Goal: Information Seeking & Learning: Learn about a topic

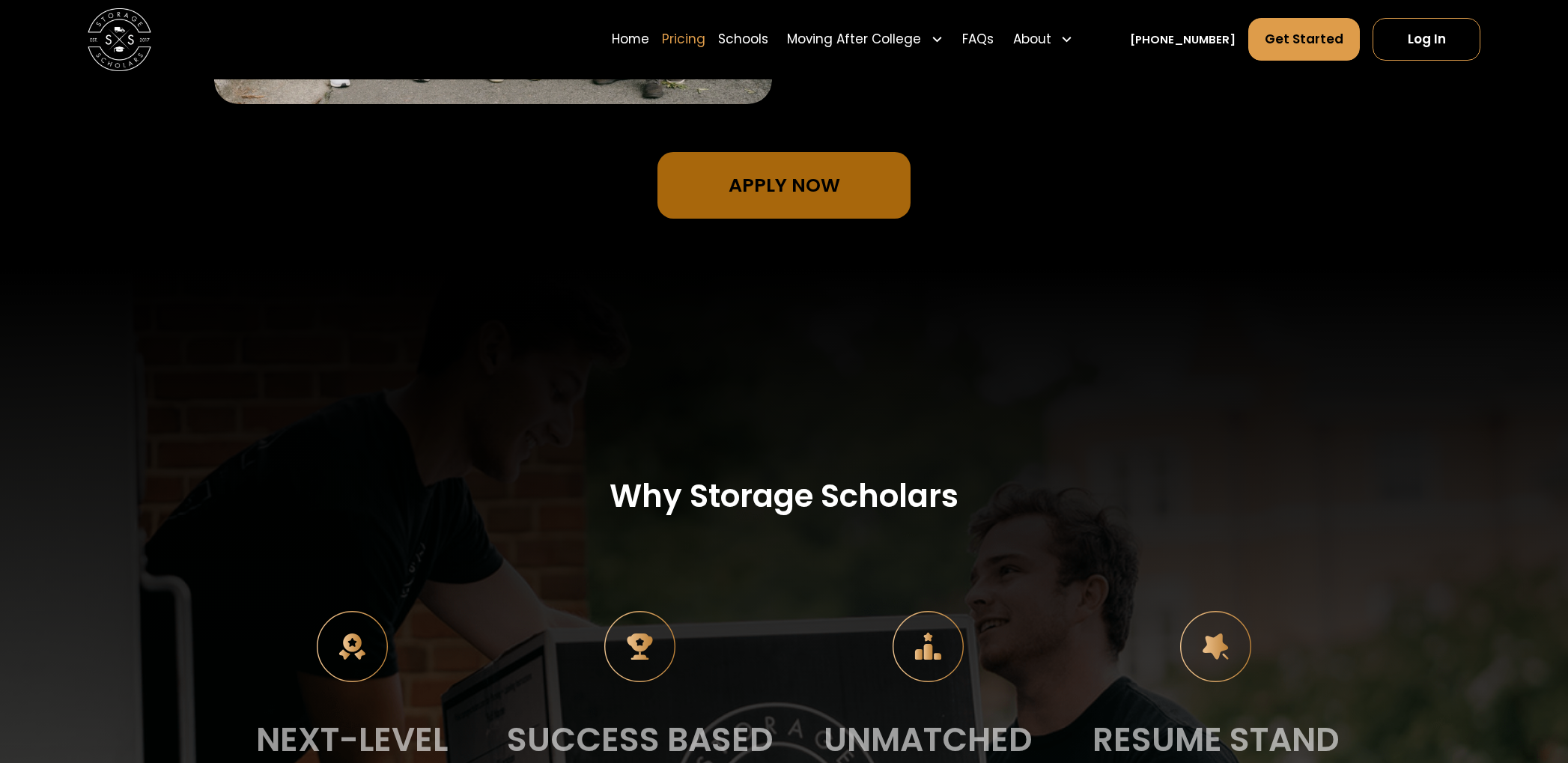
click at [705, 36] on link "Pricing" at bounding box center [683, 38] width 44 height 44
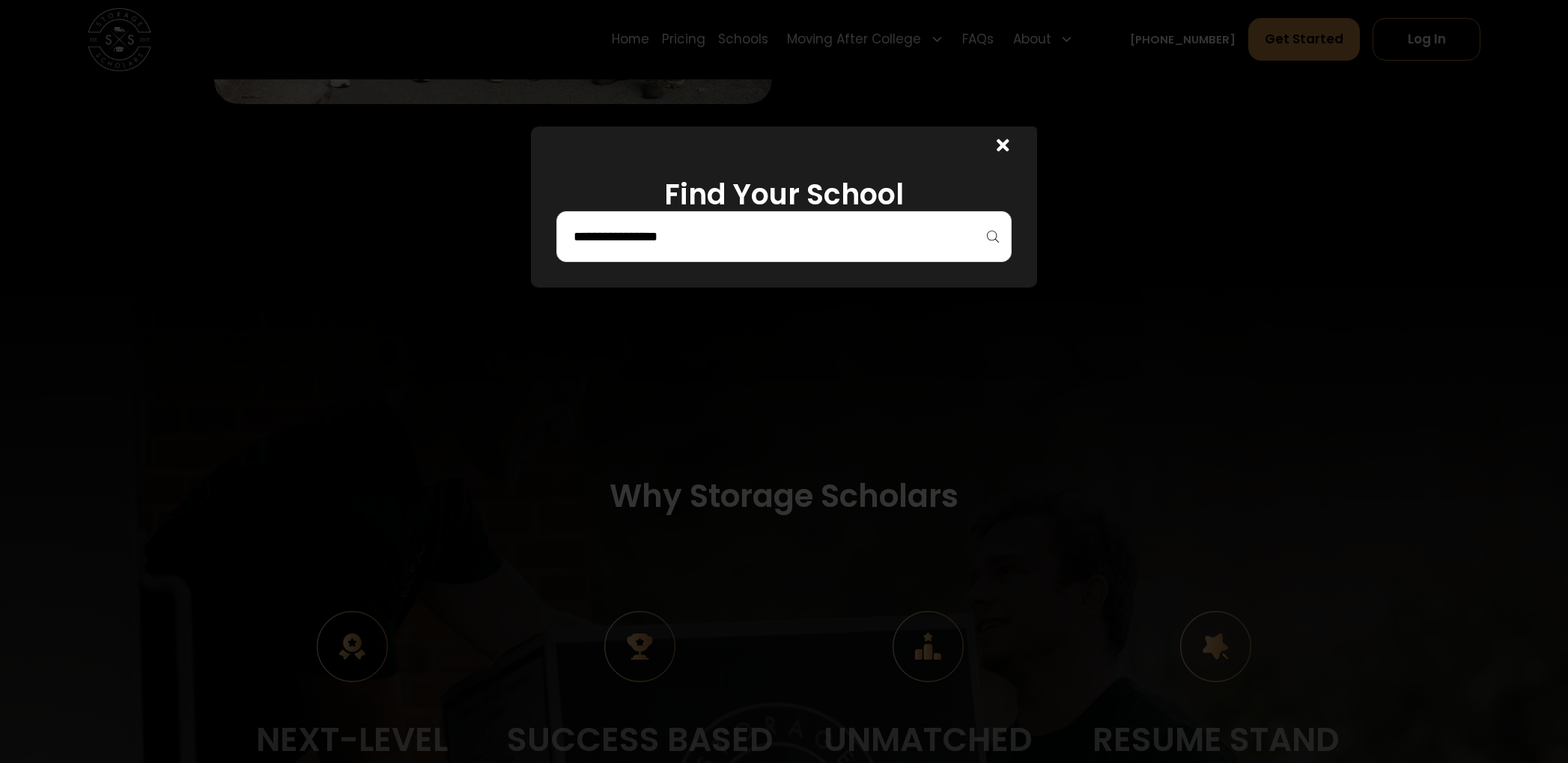
click at [597, 238] on input "search" at bounding box center [784, 236] width 425 height 25
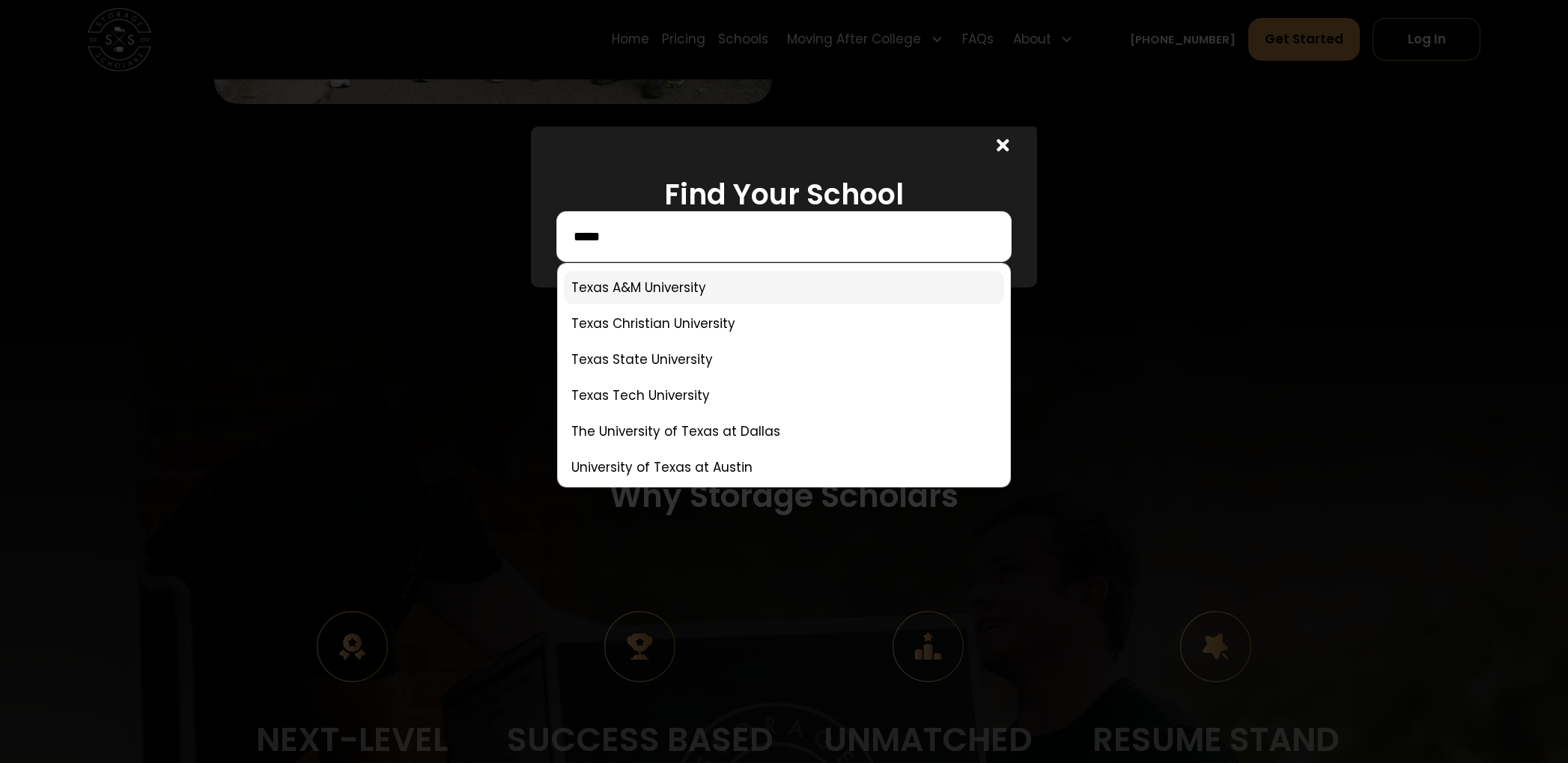
type input "*****"
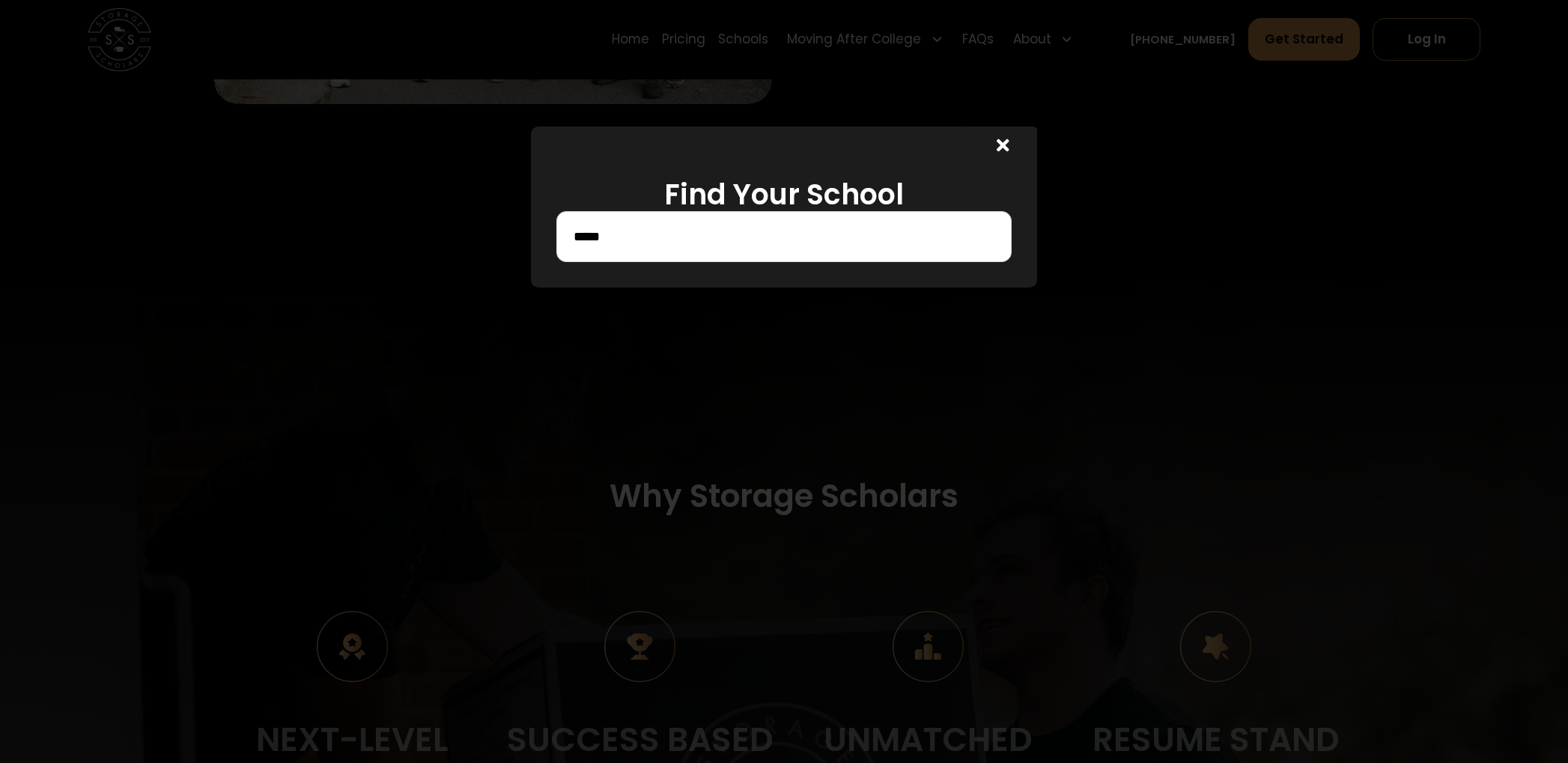
click at [689, 242] on input "*****" at bounding box center [784, 236] width 425 height 25
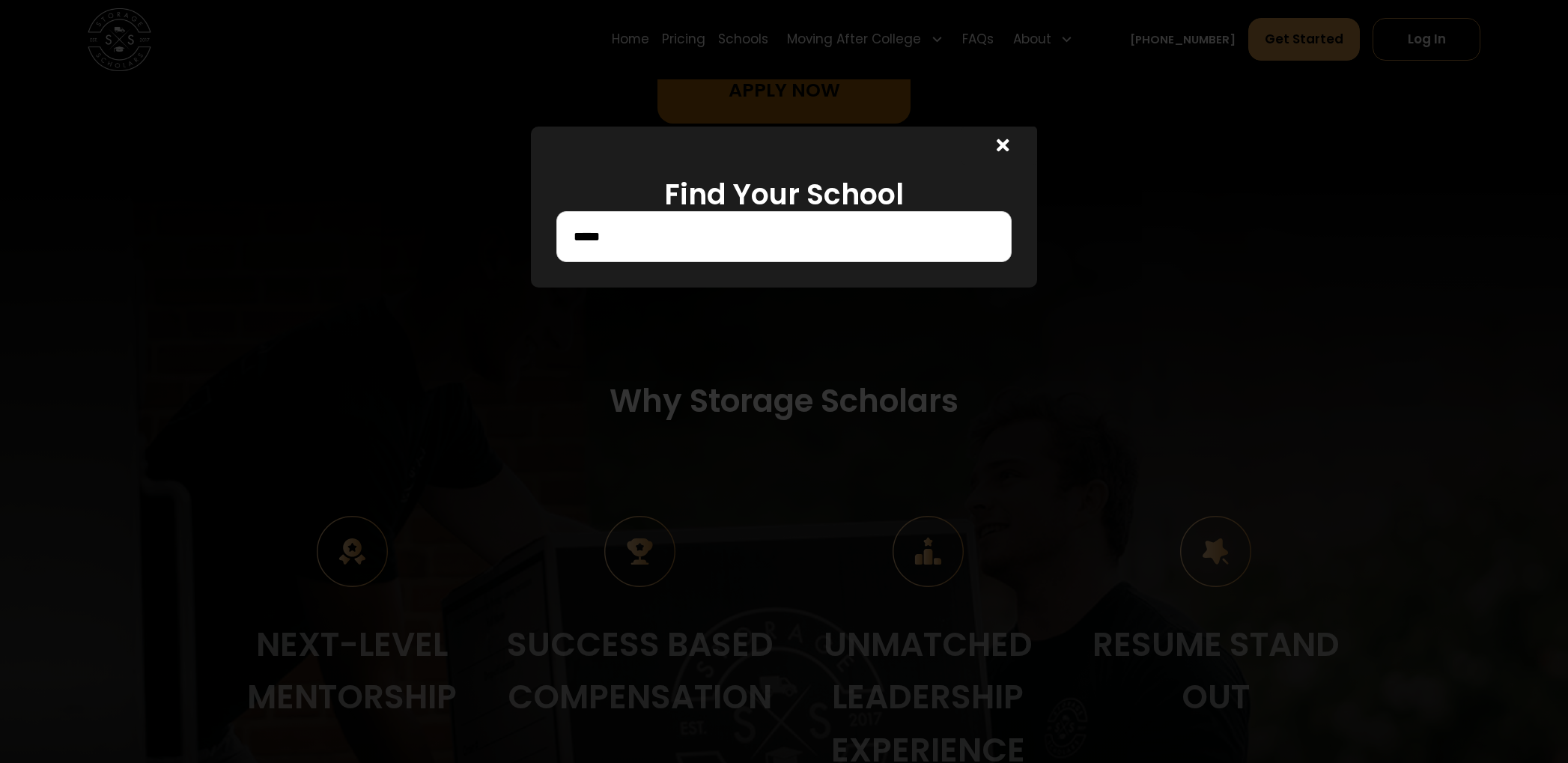
scroll to position [1693, 0]
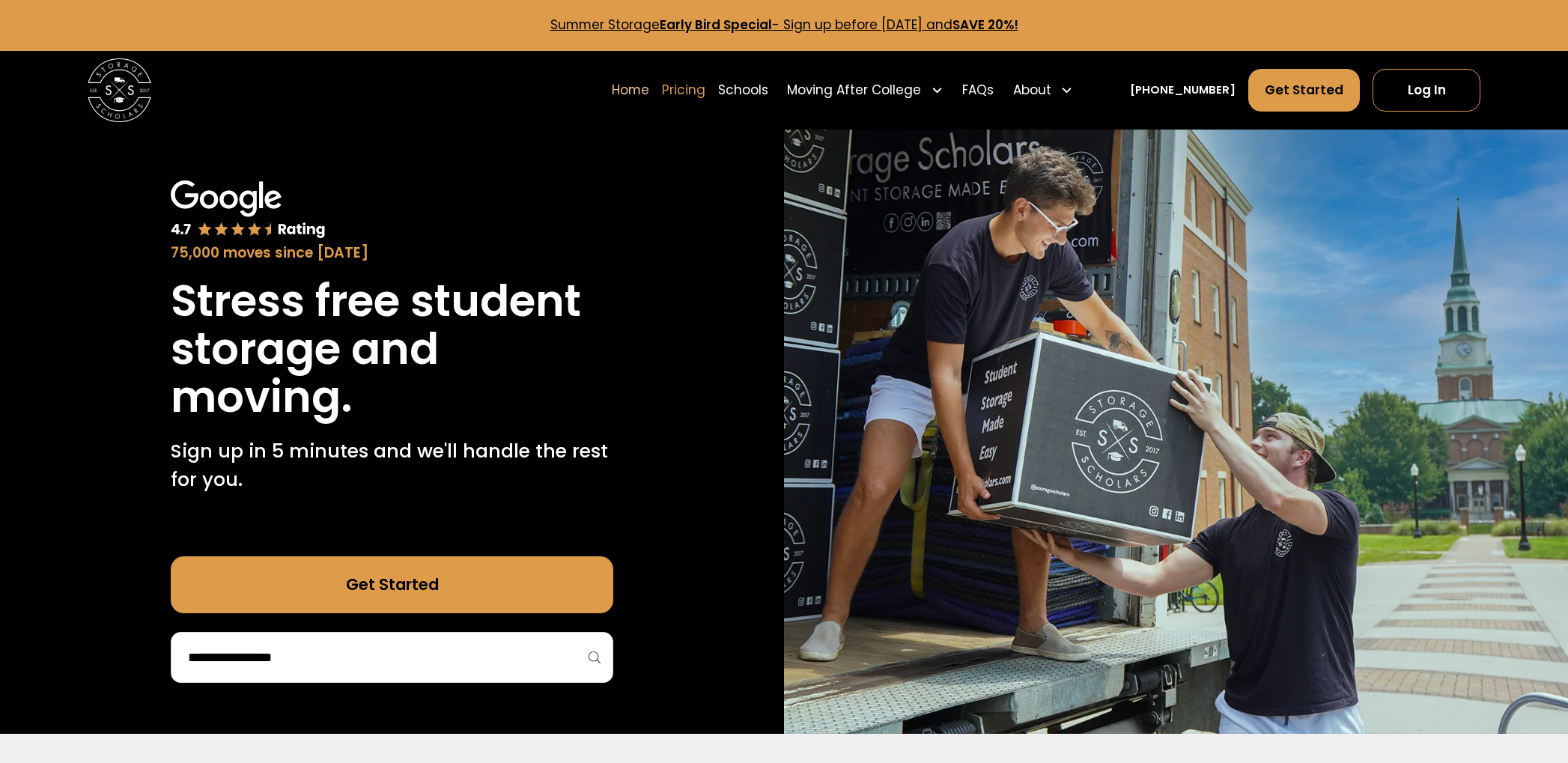
click at [705, 85] on link "Pricing" at bounding box center [683, 89] width 44 height 44
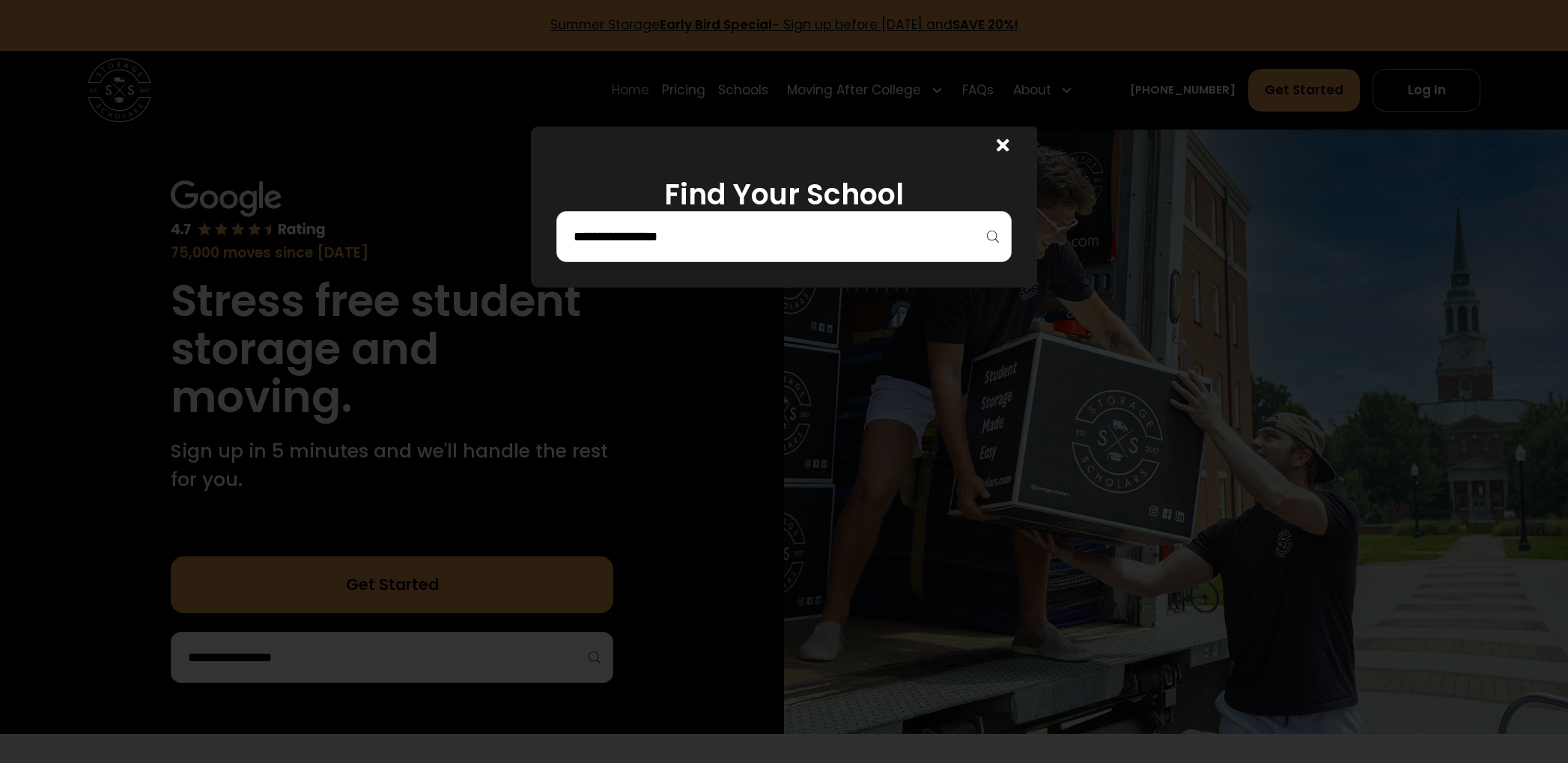
click at [590, 254] on div at bounding box center [784, 237] width 456 height 51
click at [602, 247] on input "search" at bounding box center [784, 236] width 425 height 25
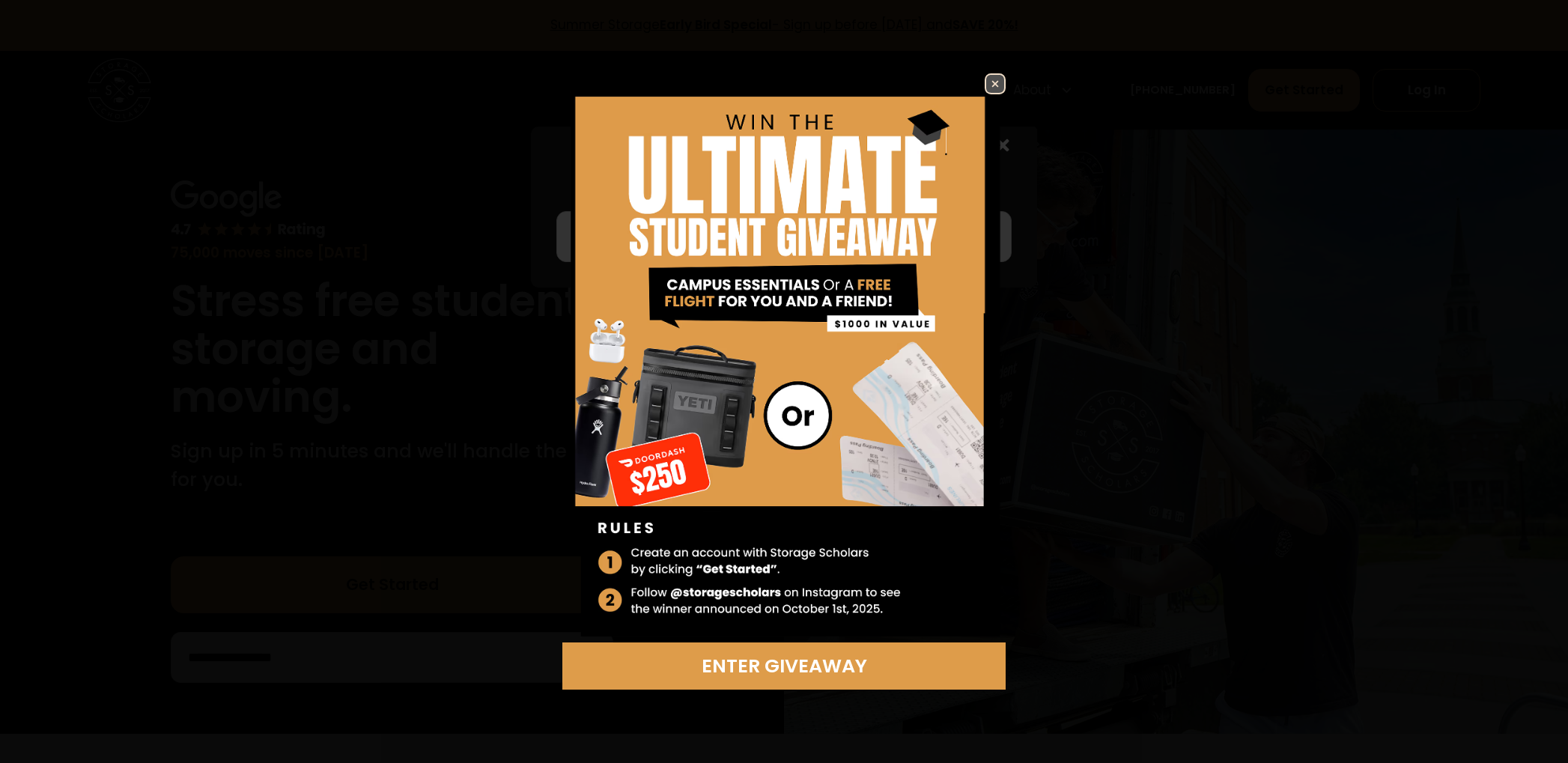
click at [995, 86] on img at bounding box center [994, 83] width 18 height 18
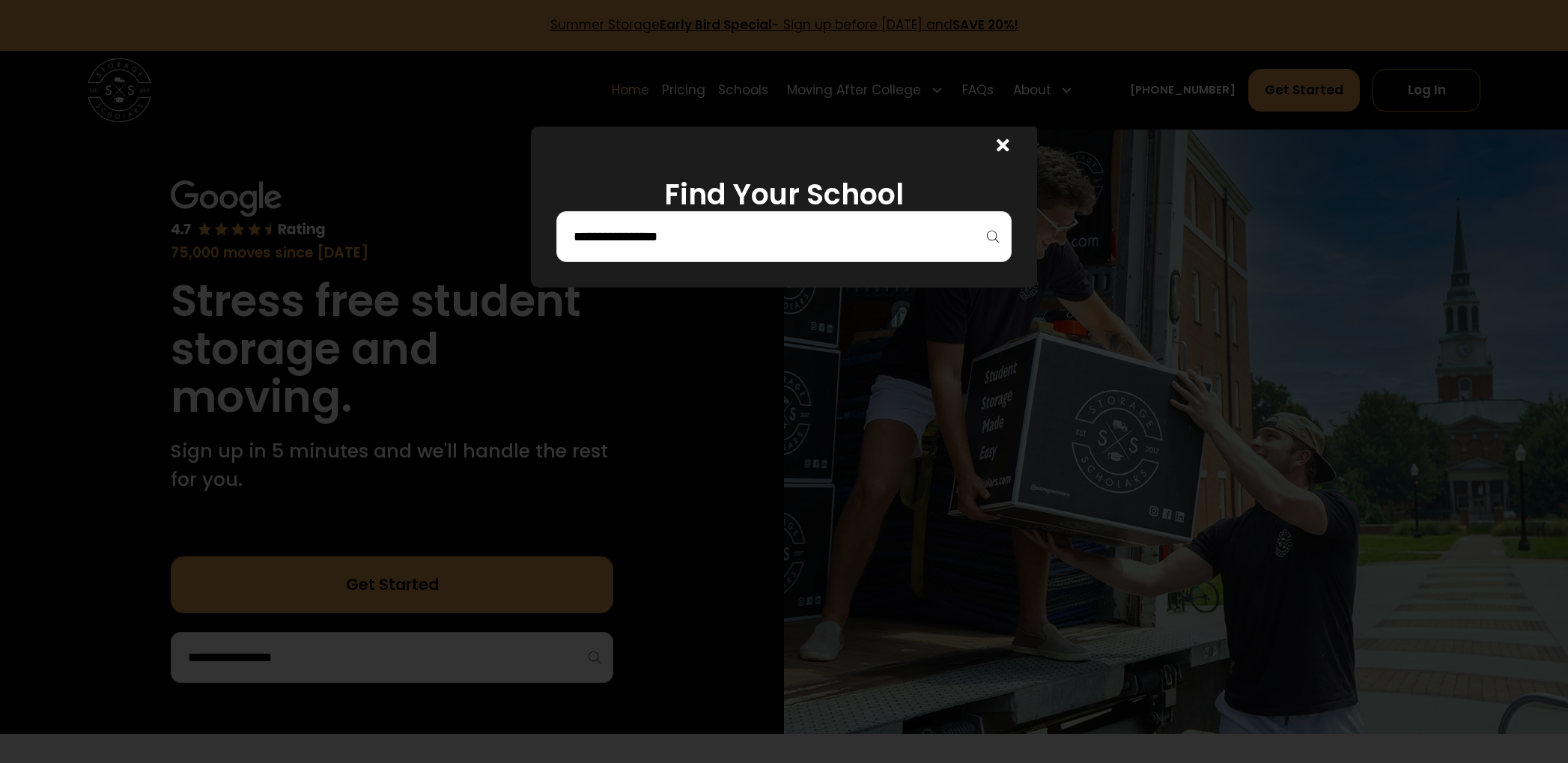
click at [763, 250] on input "search" at bounding box center [784, 236] width 425 height 25
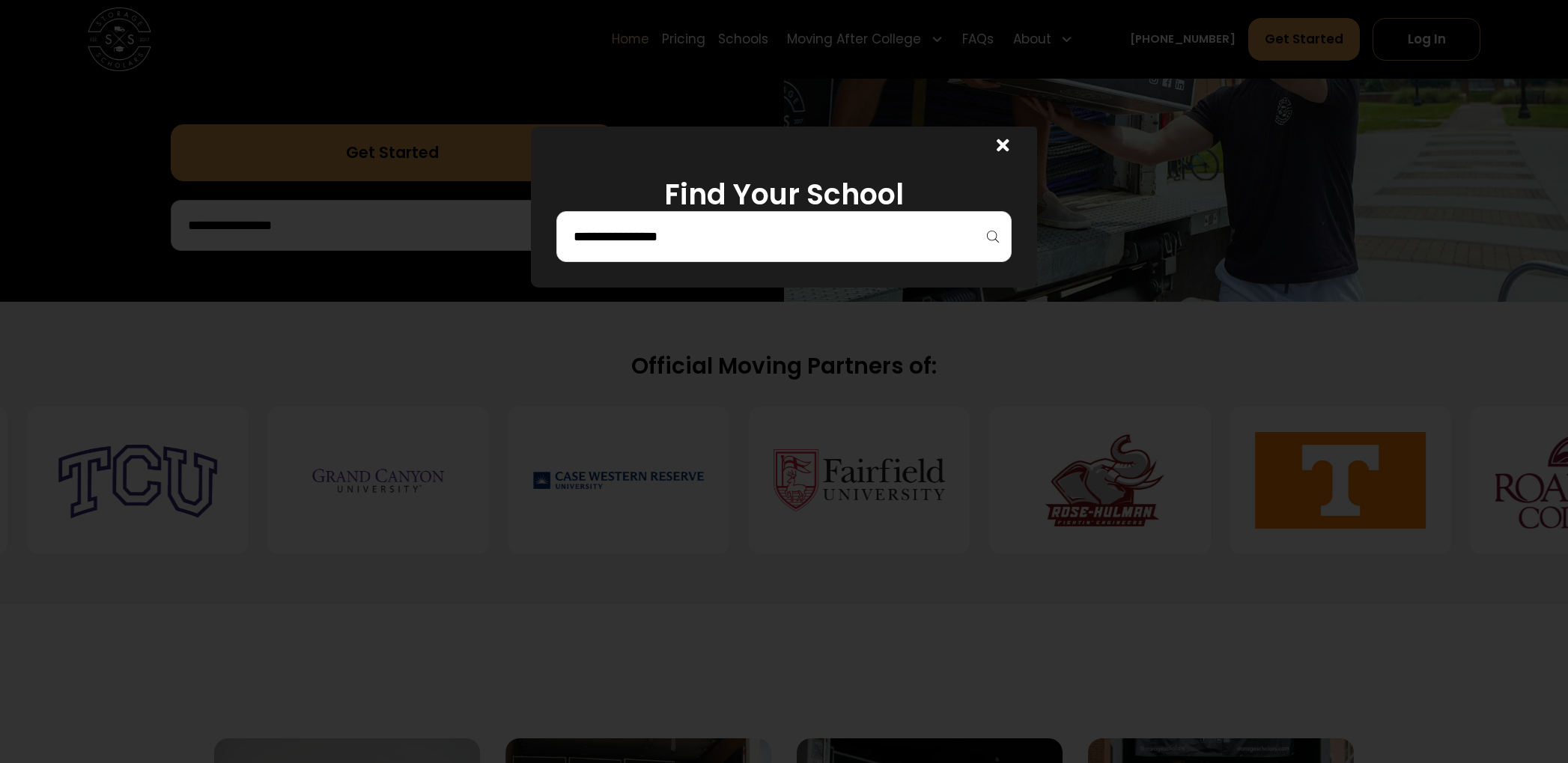
scroll to position [467, 0]
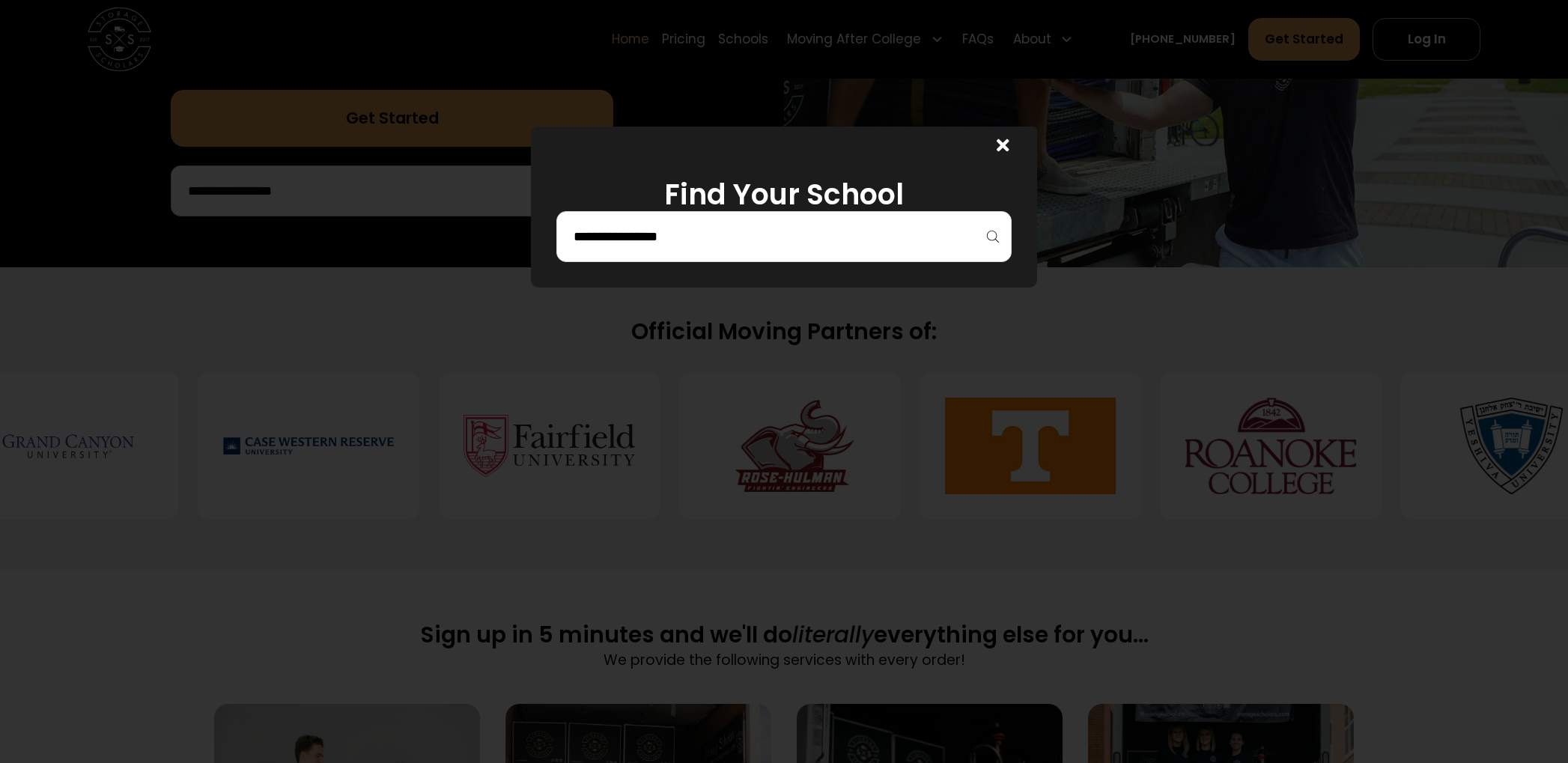
click at [995, 145] on div at bounding box center [998, 145] width 75 height 38
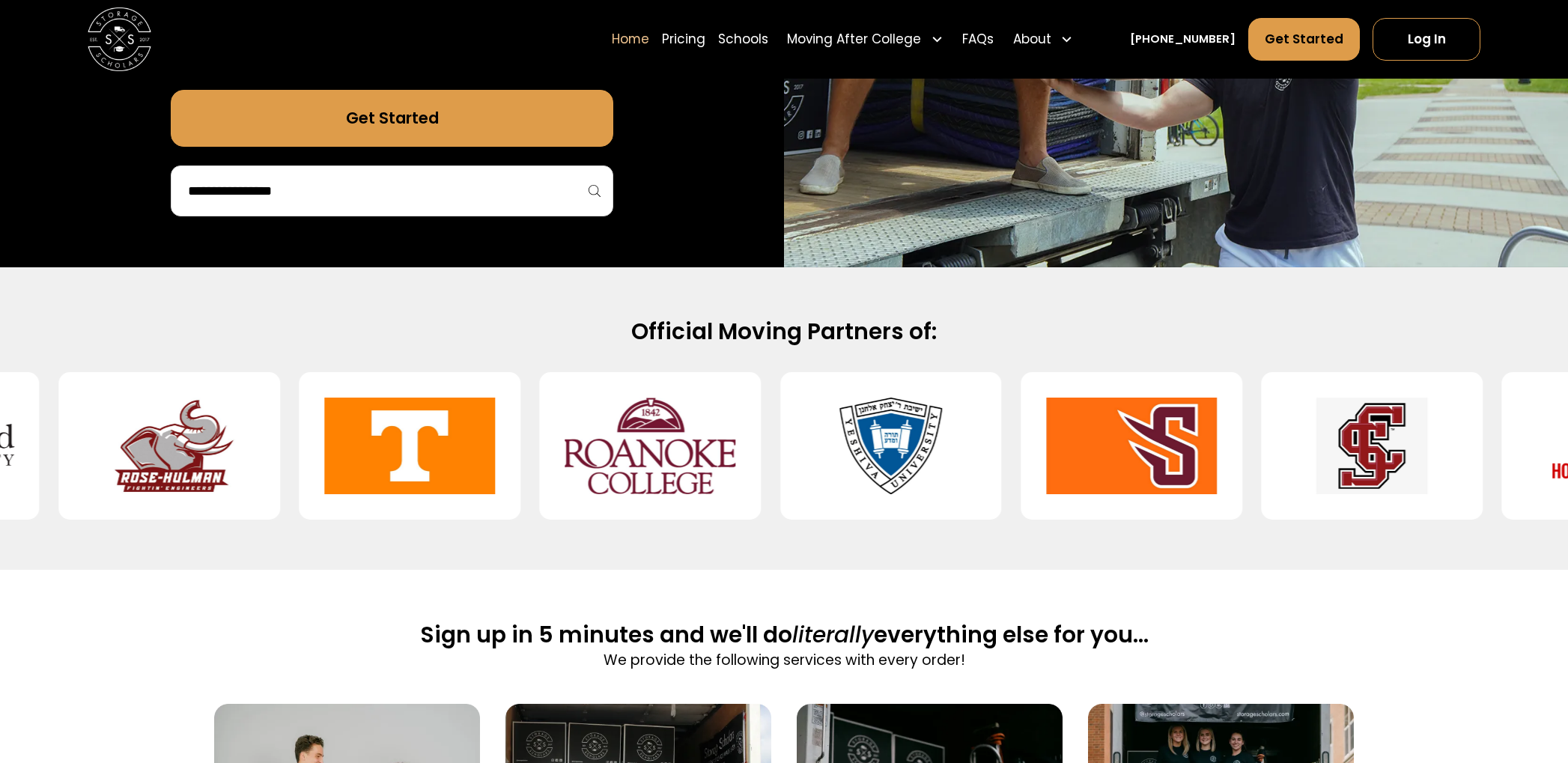
click at [943, 470] on img at bounding box center [890, 445] width 170 height 122
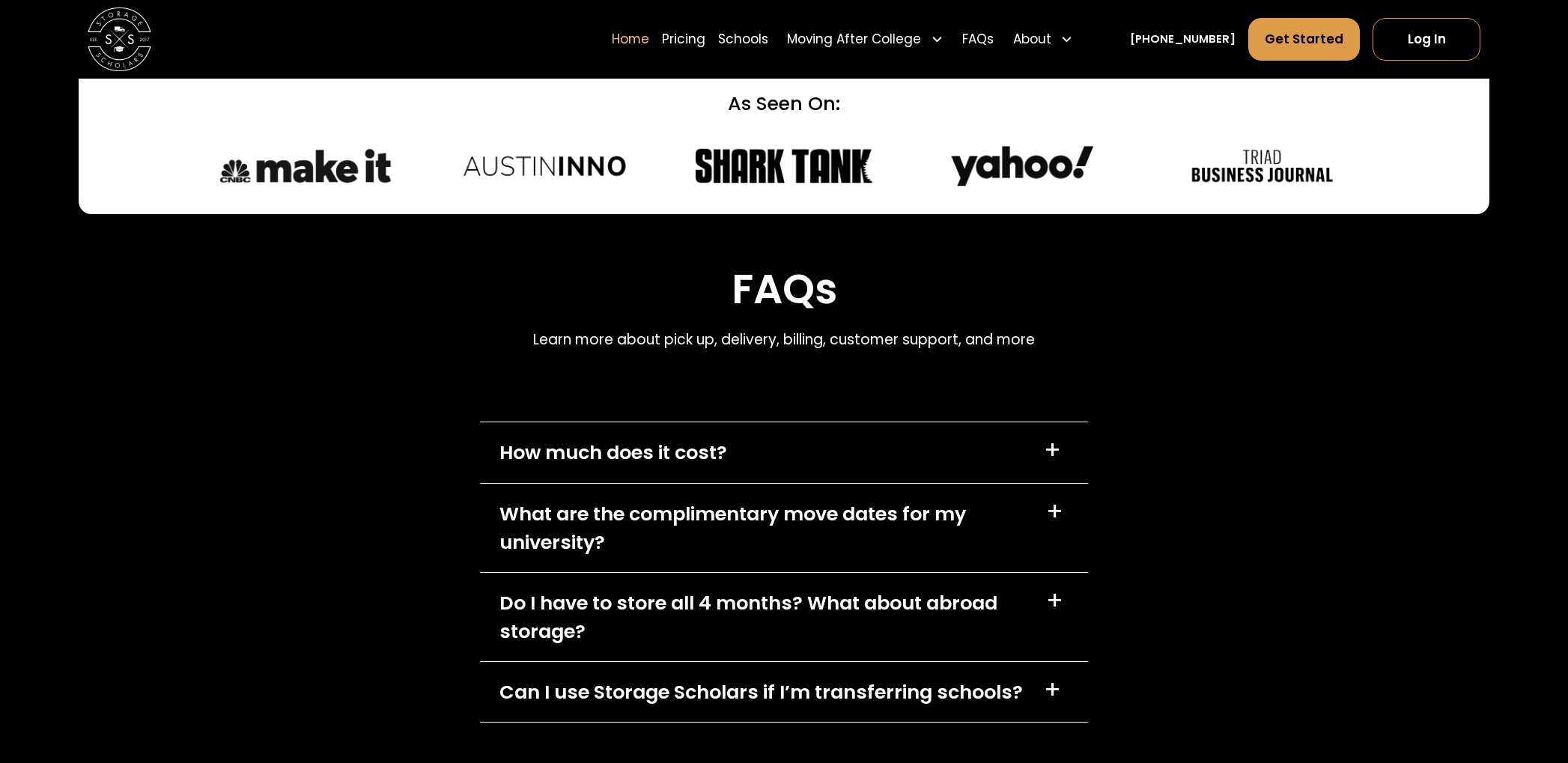
scroll to position [4495, 0]
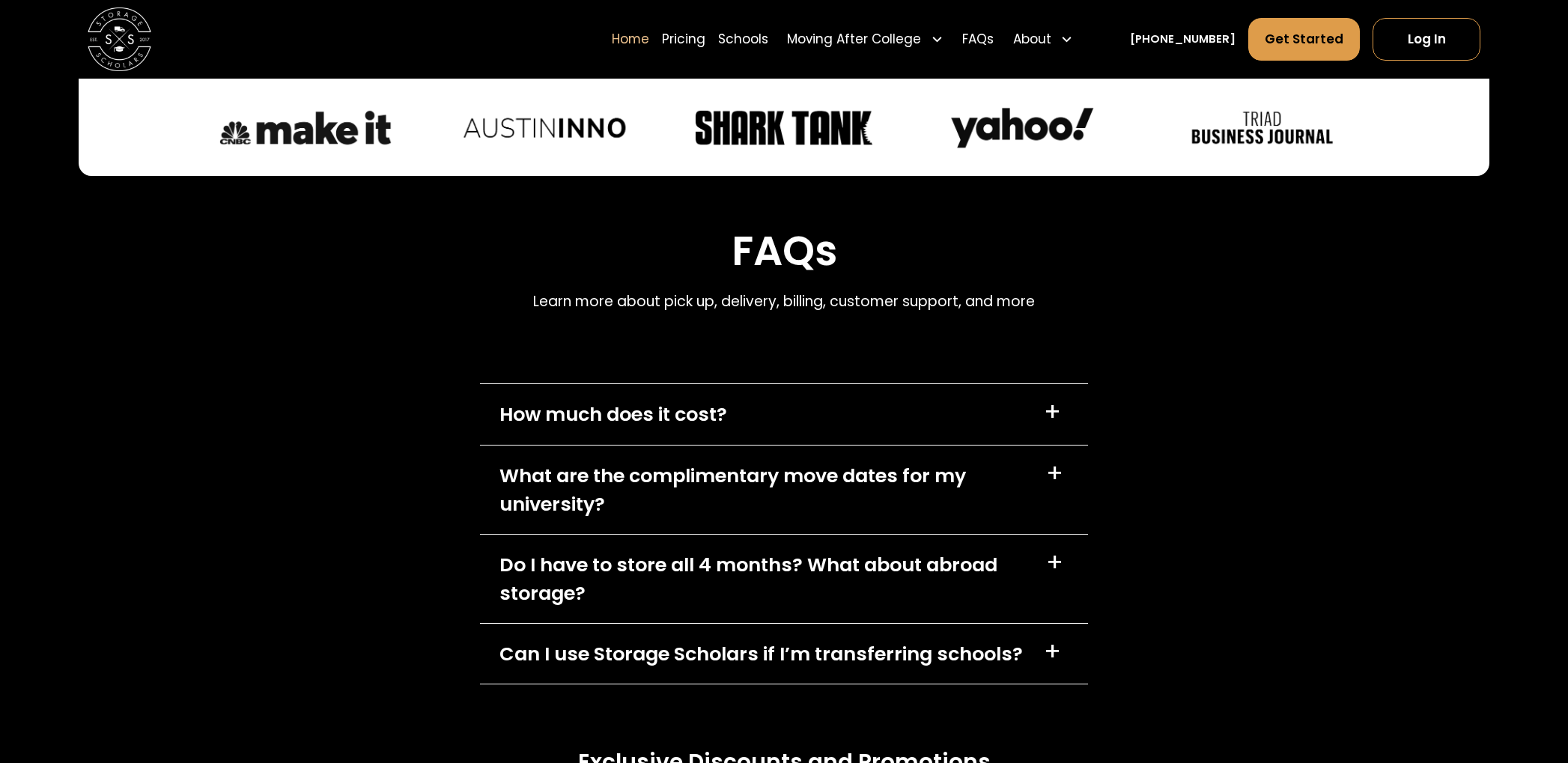
click at [792, 384] on div "How much does it cost? +" at bounding box center [783, 414] width 608 height 60
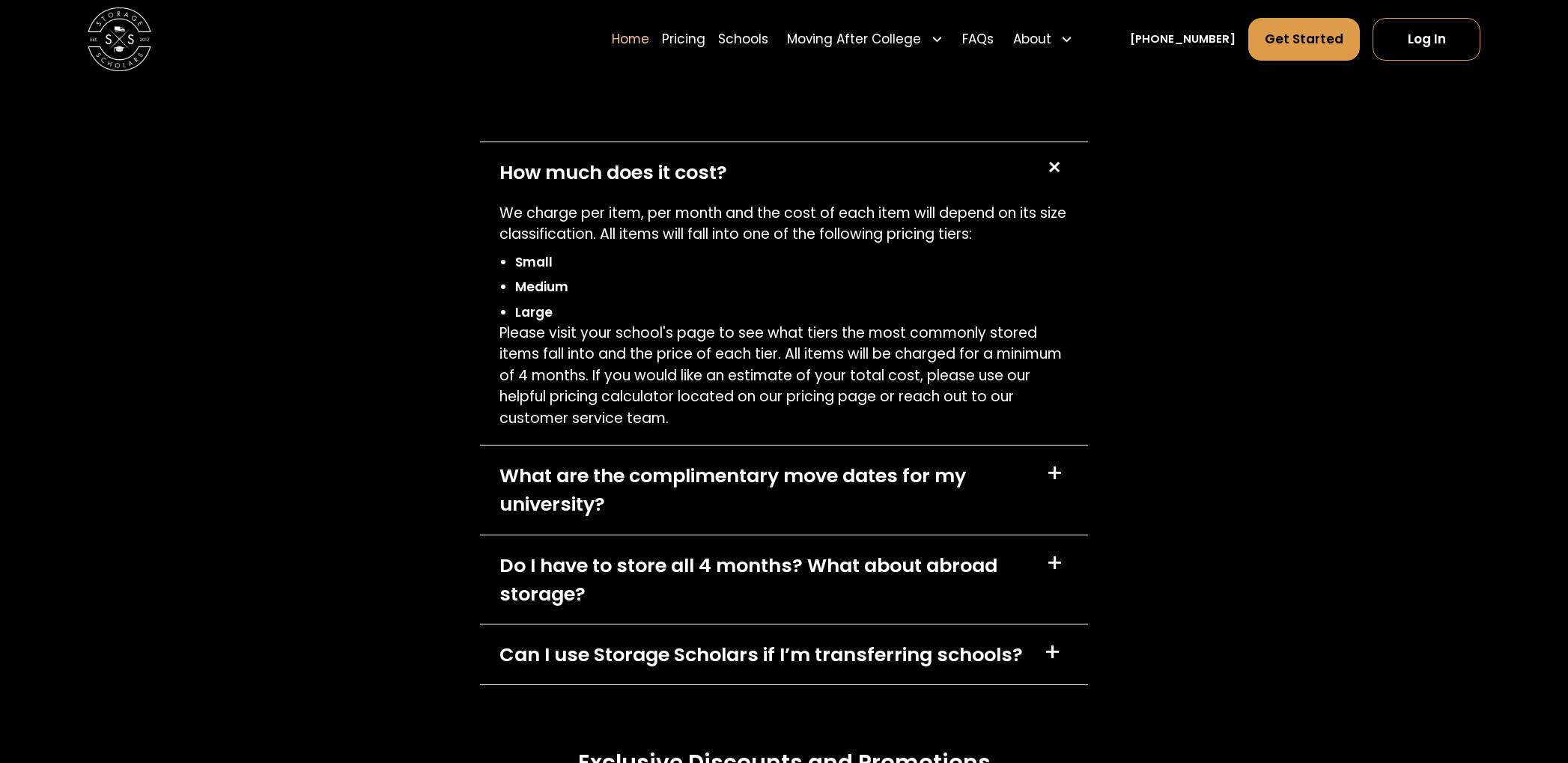
scroll to position [4766, 0]
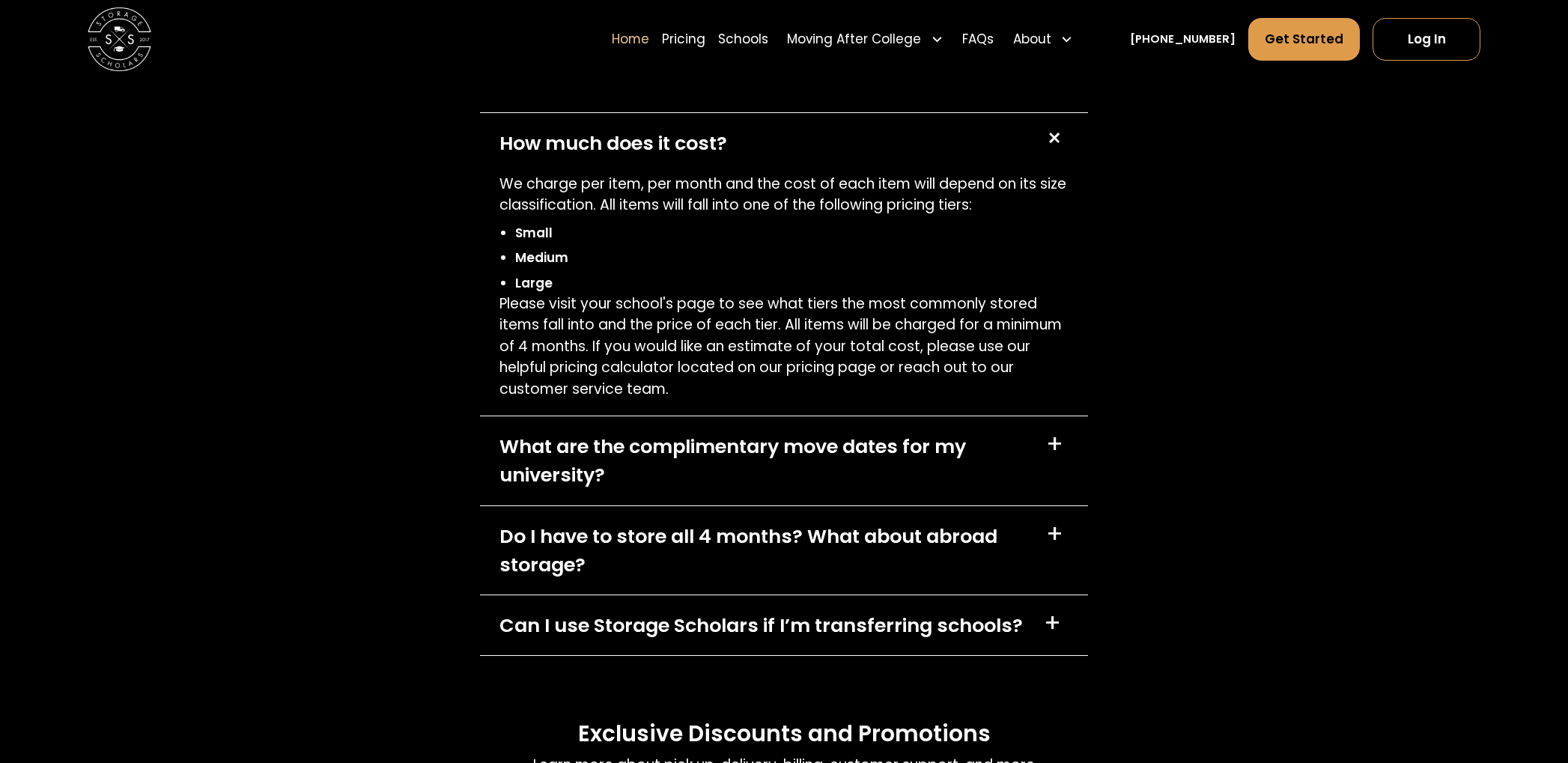
click at [716, 416] on div "What are the complimentary move dates for my university? +" at bounding box center [783, 460] width 608 height 89
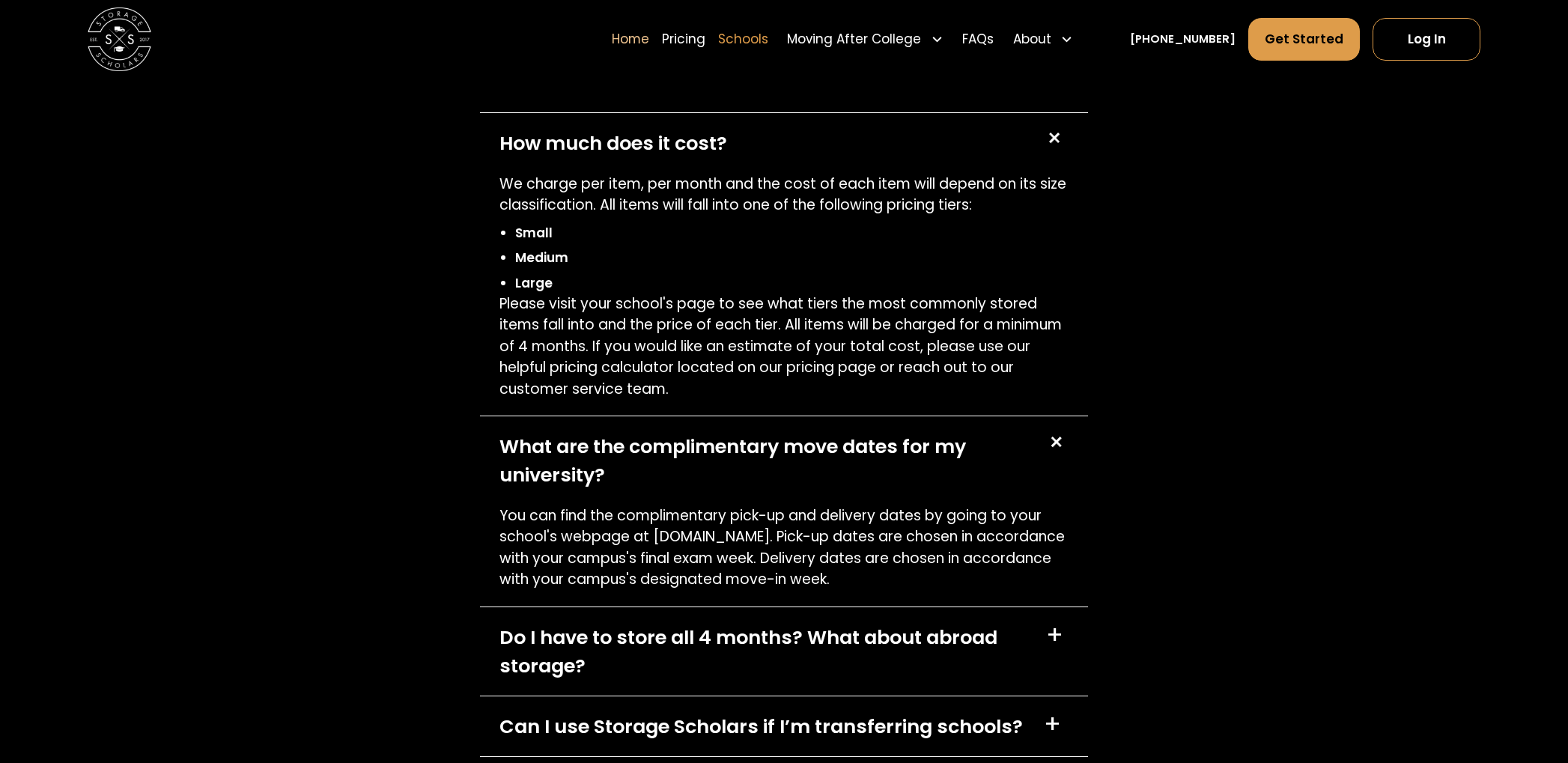
click at [768, 42] on link "Schools" at bounding box center [743, 38] width 50 height 44
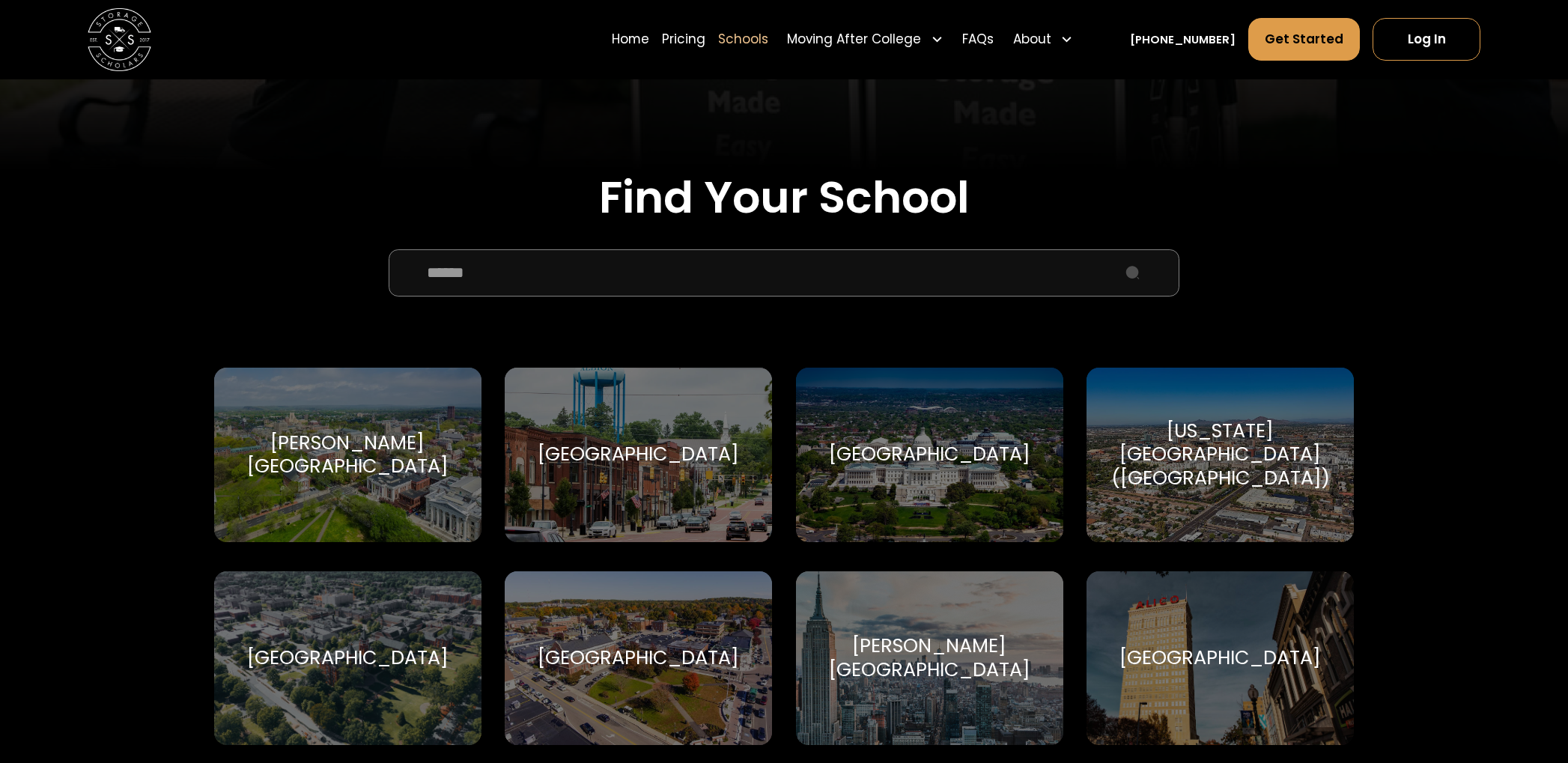
scroll to position [587, 0]
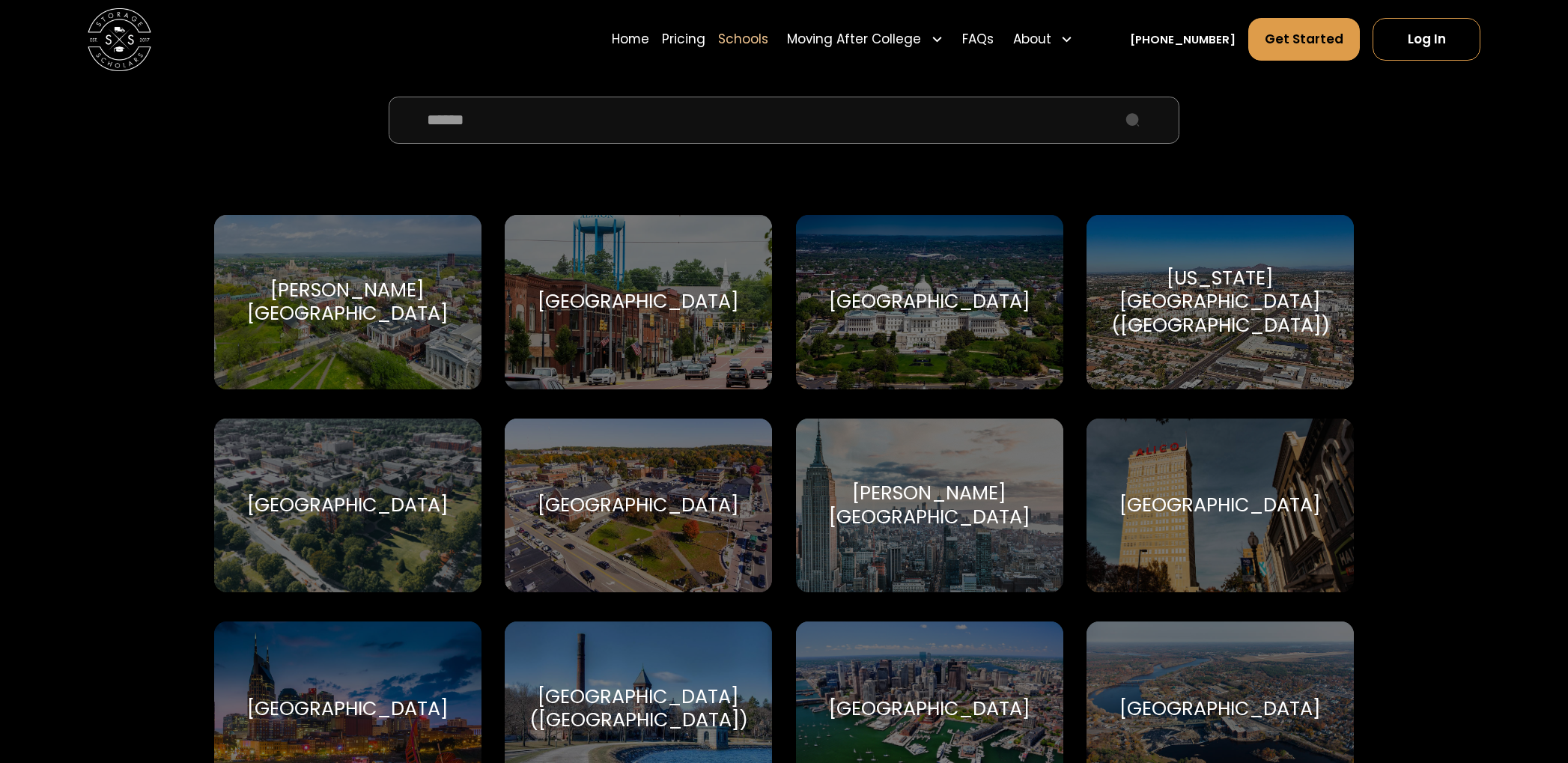
click at [1237, 301] on div "[US_STATE][GEOGRAPHIC_DATA] ([GEOGRAPHIC_DATA])" at bounding box center [1221, 302] width 229 height 71
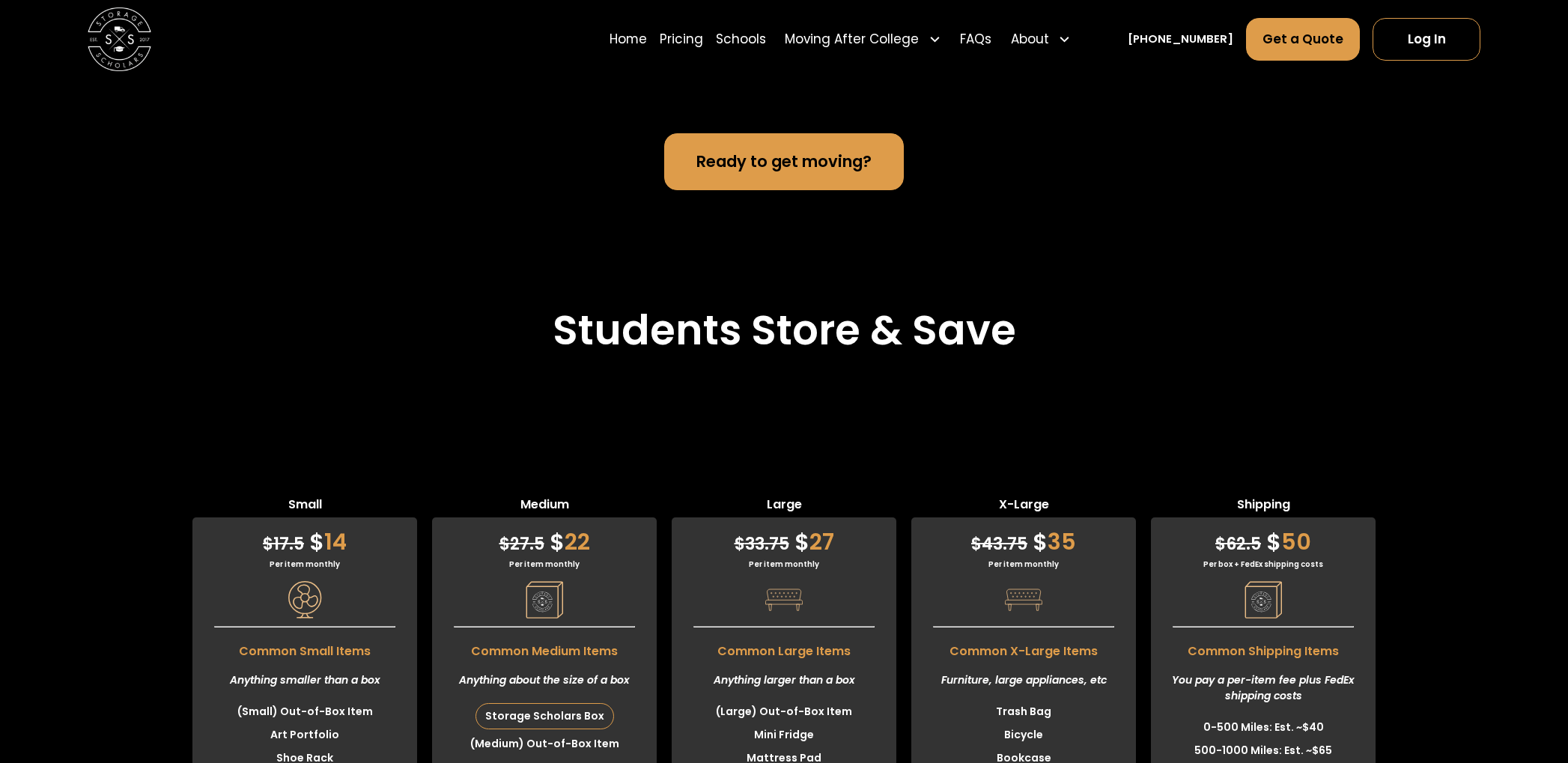
scroll to position [3940, 0]
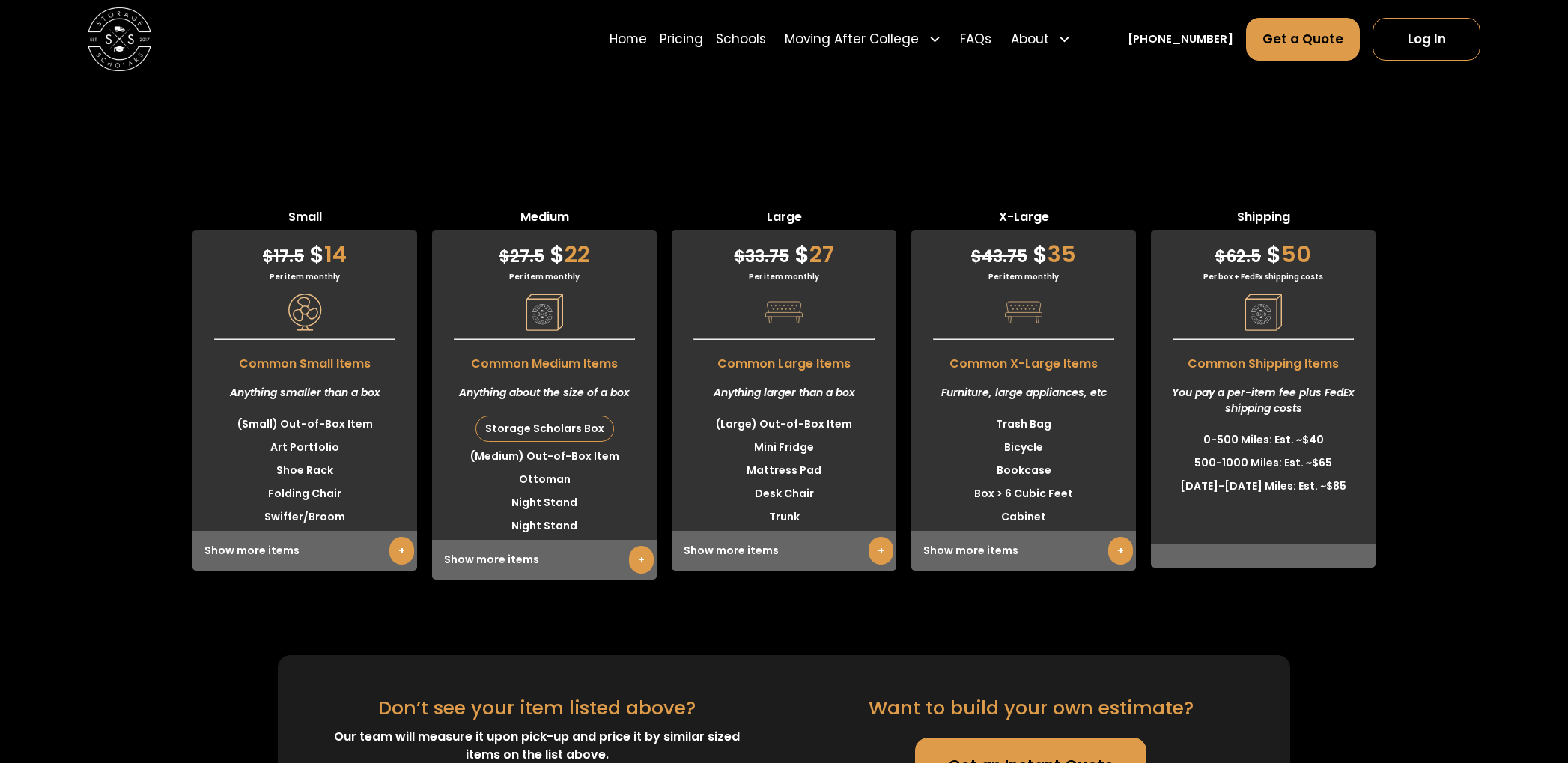
drag, startPoint x: 1243, startPoint y: 443, endPoint x: 1248, endPoint y: 385, distance: 58.2
click at [1243, 443] on ul "0-500 Miles: Est. ~$40 500-1000 Miles: Est. ~$65 1000-1500 Miles: Est. ~$85" at bounding box center [1263, 477] width 224 height 98
click at [1101, 531] on div "Show more items +" at bounding box center [1023, 551] width 224 height 40
click at [1113, 537] on link "+" at bounding box center [1120, 551] width 25 height 28
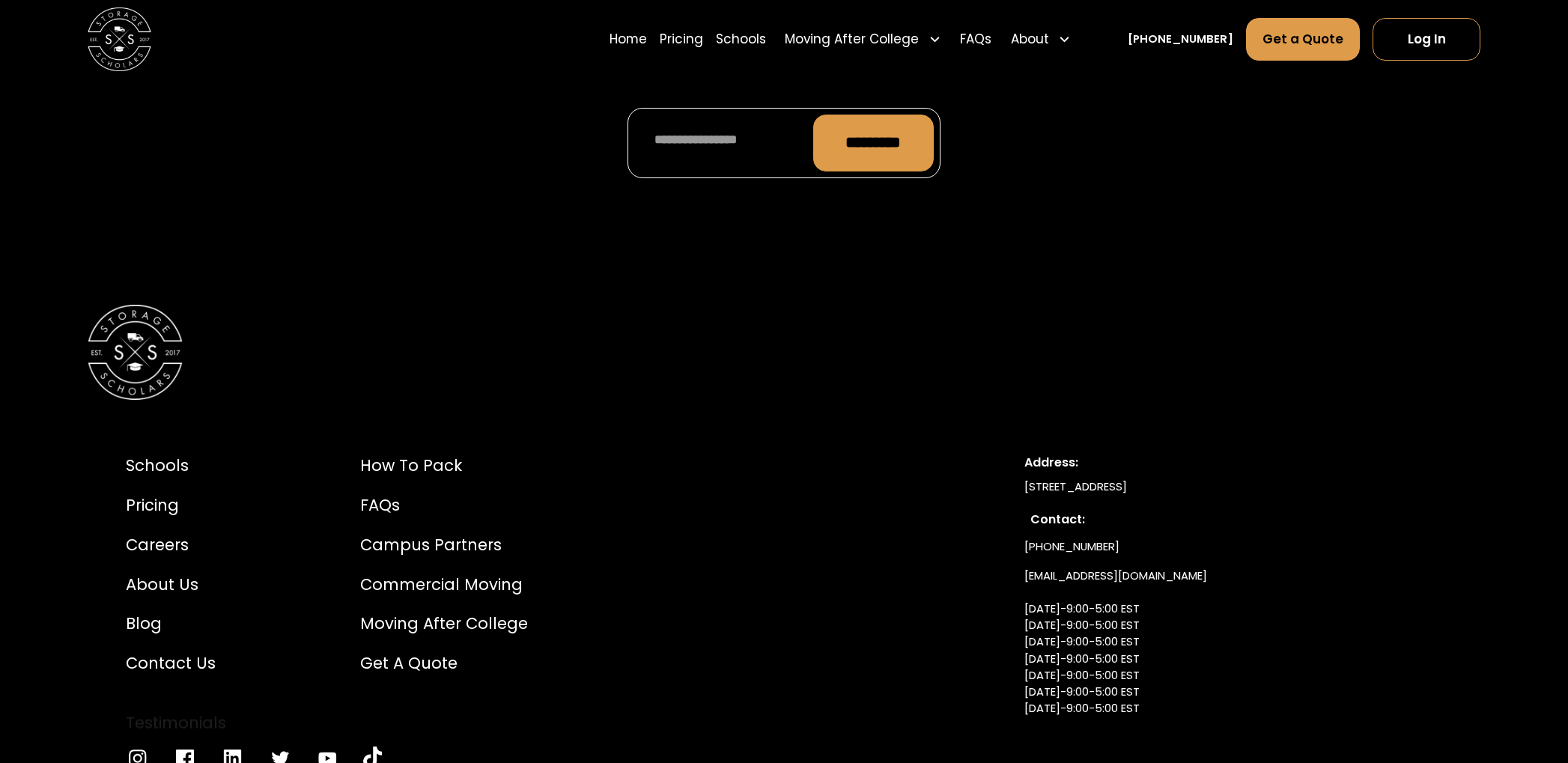
scroll to position [7673, 0]
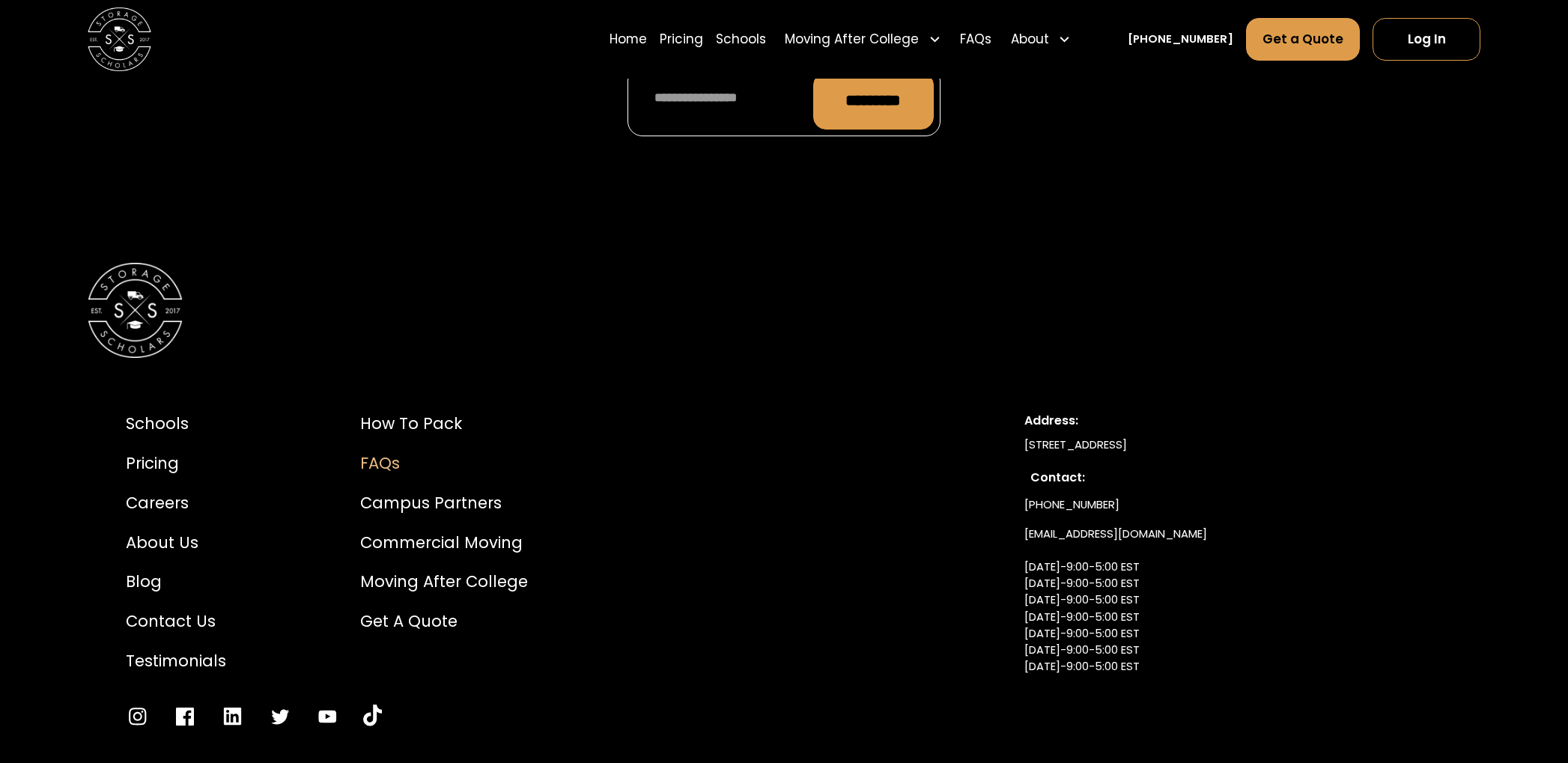
click at [366, 452] on div "FAQs" at bounding box center [444, 464] width 168 height 24
